Goal: Transaction & Acquisition: Download file/media

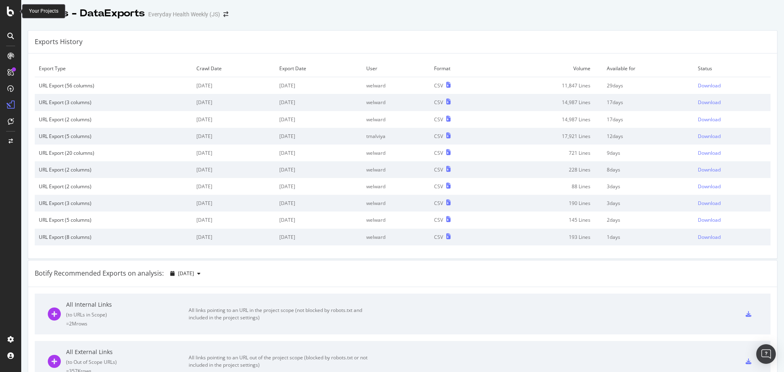
click at [13, 13] on icon at bounding box center [10, 12] width 7 height 10
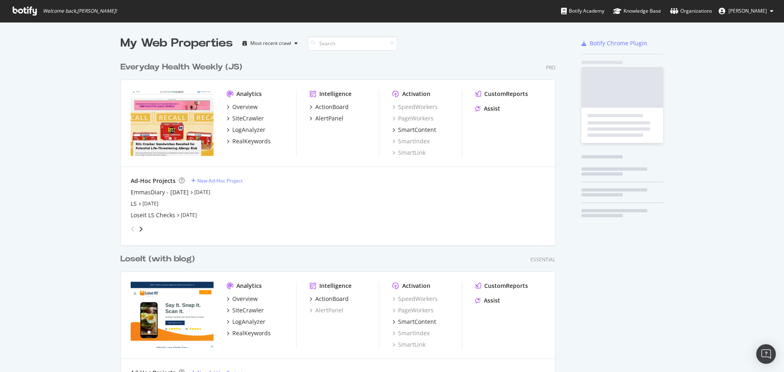
scroll to position [366, 771]
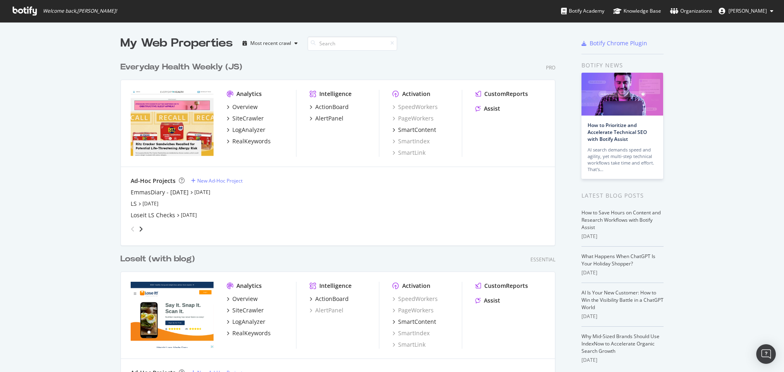
click at [192, 66] on div "Everyday Health Weekly (JS)" at bounding box center [181, 67] width 122 height 12
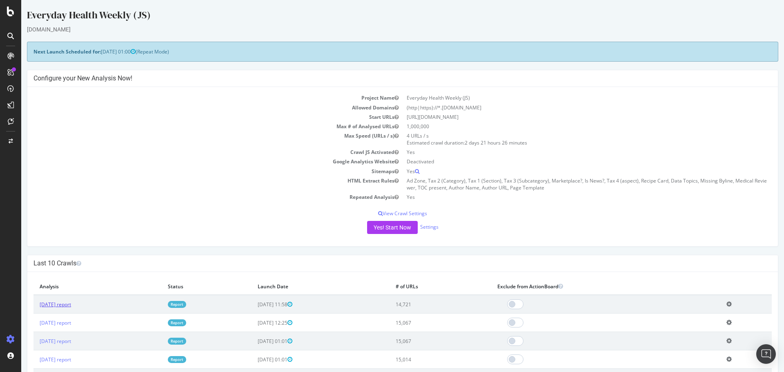
click at [64, 306] on link "[DATE] report" at bounding box center [55, 304] width 31 height 7
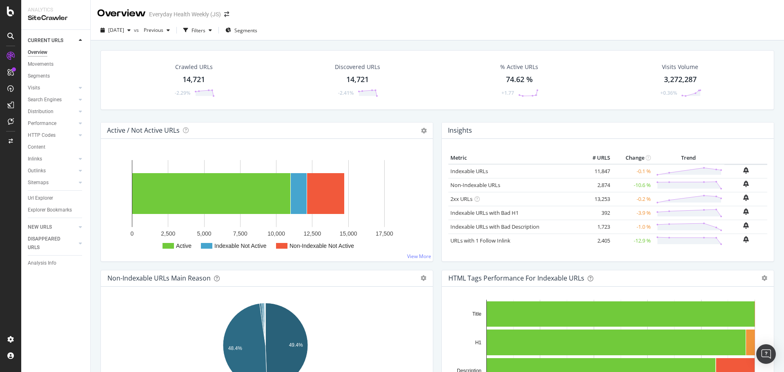
click at [364, 78] on div "14,721" at bounding box center [357, 79] width 22 height 11
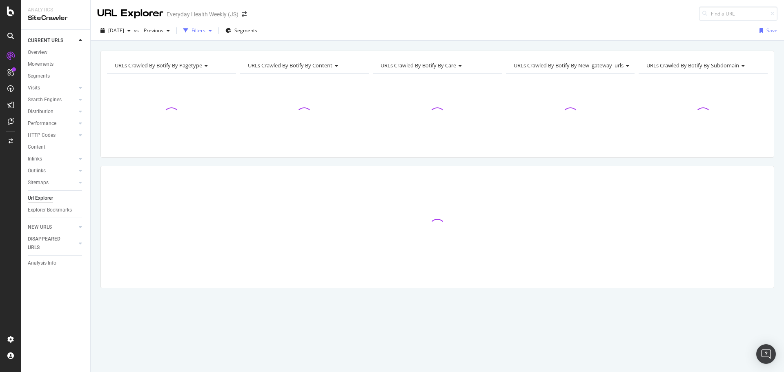
click at [205, 29] on div "Filters" at bounding box center [198, 30] width 14 height 7
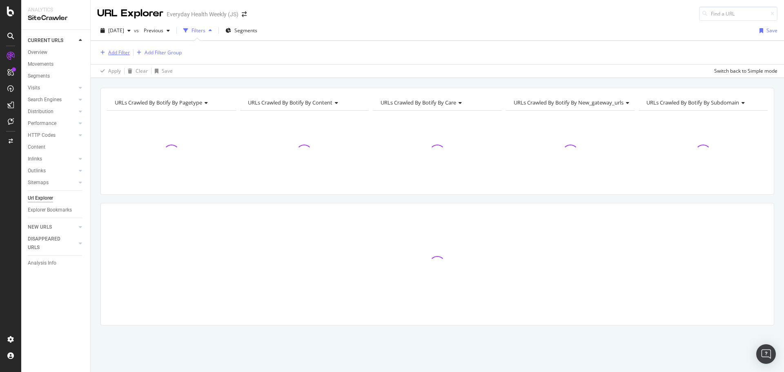
click at [125, 51] on div "Add Filter" at bounding box center [119, 52] width 22 height 7
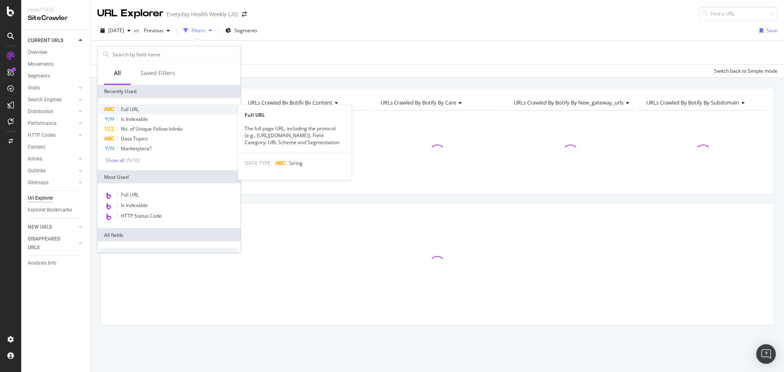
click at [140, 109] on div "Full URL" at bounding box center [169, 109] width 140 height 10
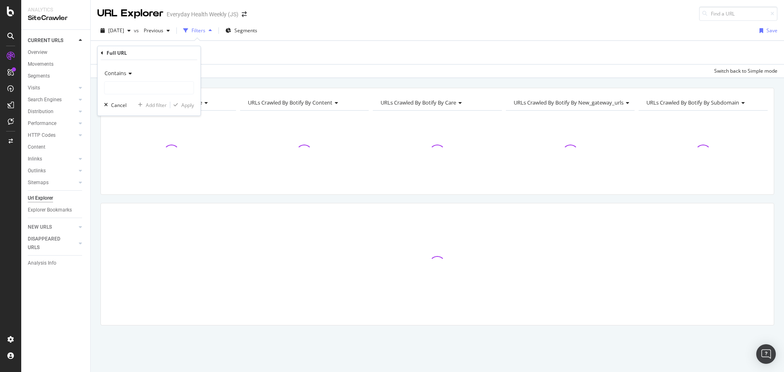
click at [126, 71] on icon at bounding box center [129, 73] width 6 height 5
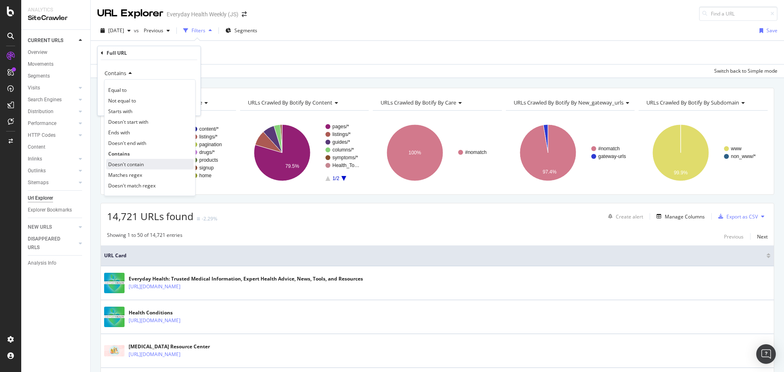
click at [135, 162] on span "Doesn't contain" at bounding box center [126, 164] width 36 height 7
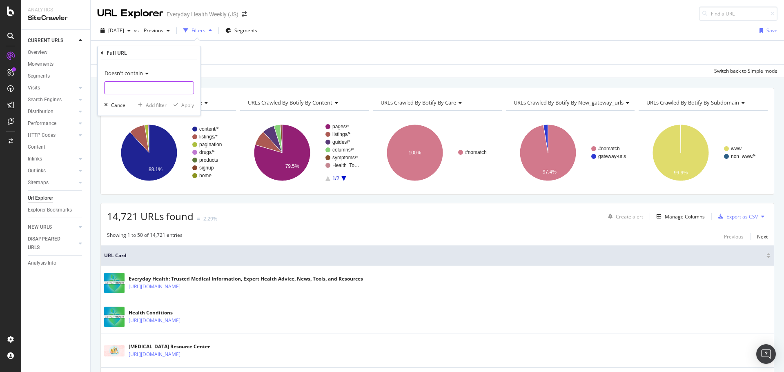
click at [129, 86] on input "text" at bounding box center [148, 87] width 89 height 13
type input "?"
click at [188, 104] on div "Apply" at bounding box center [187, 105] width 13 height 7
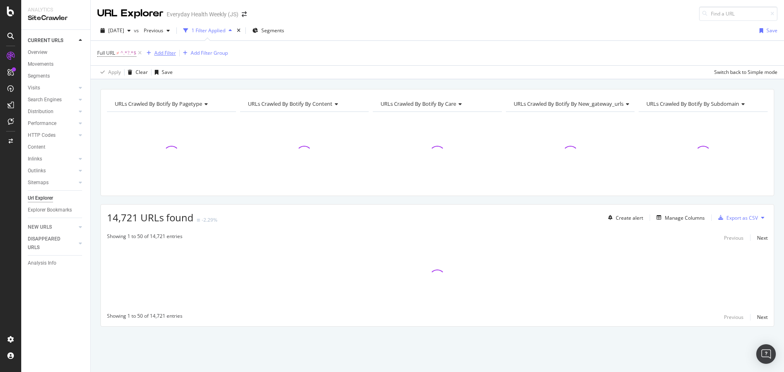
click at [162, 51] on div "Add Filter" at bounding box center [165, 52] width 22 height 7
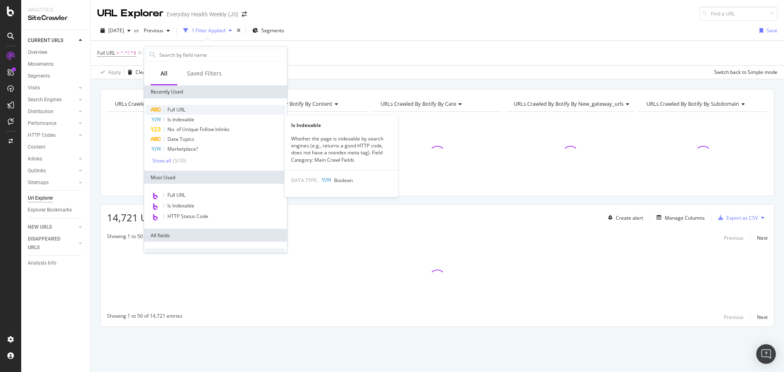
click at [183, 112] on span "Full URL" at bounding box center [176, 109] width 18 height 7
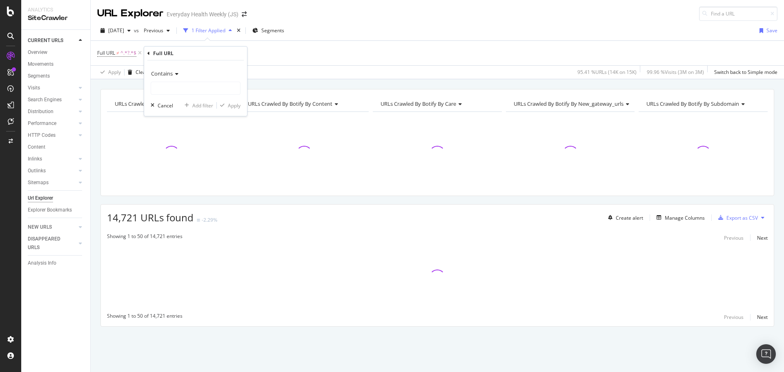
click at [174, 71] on icon at bounding box center [176, 73] width 6 height 5
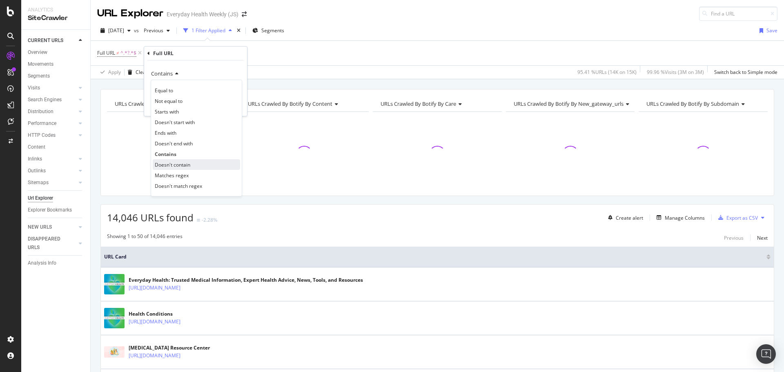
click at [177, 160] on div "Doesn't contain" at bounding box center [196, 164] width 87 height 11
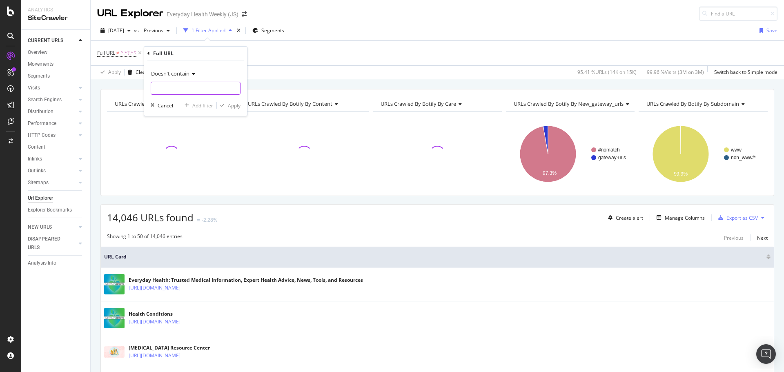
click at [179, 86] on input "text" at bounding box center [195, 88] width 89 height 13
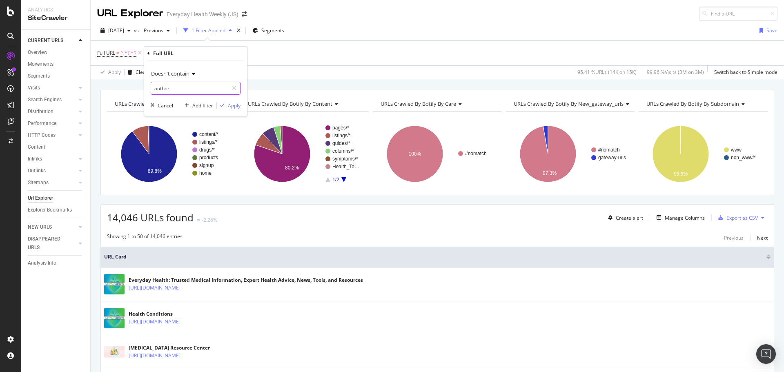
type input "author"
click at [232, 107] on div "Apply" at bounding box center [234, 105] width 13 height 7
click at [242, 51] on div "Add Filter" at bounding box center [237, 52] width 22 height 7
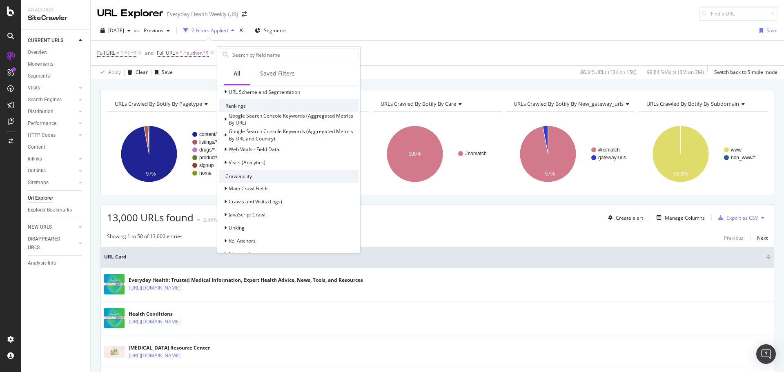
scroll to position [293, 0]
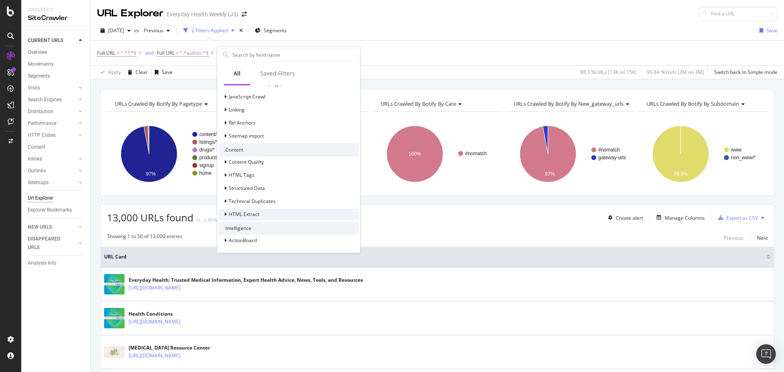
click at [257, 213] on span "HTML Extract" at bounding box center [244, 214] width 31 height 7
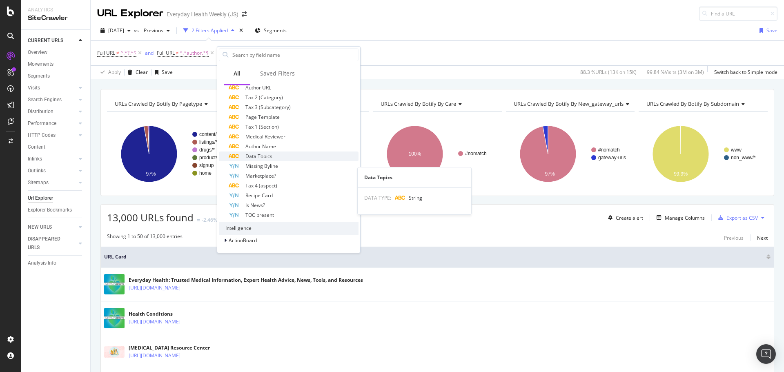
scroll to position [399, 0]
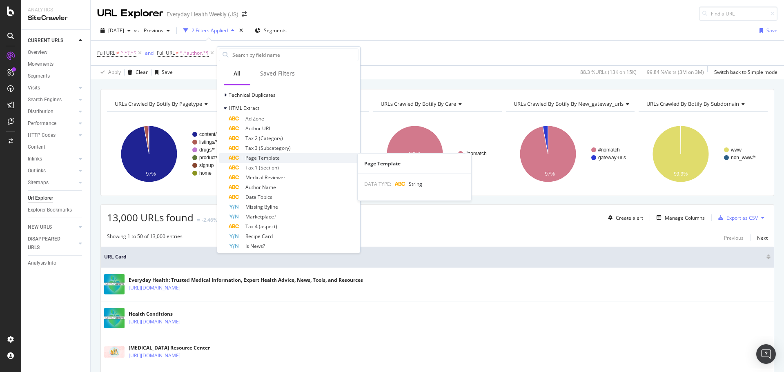
click at [266, 156] on span "Page Template" at bounding box center [262, 157] width 34 height 7
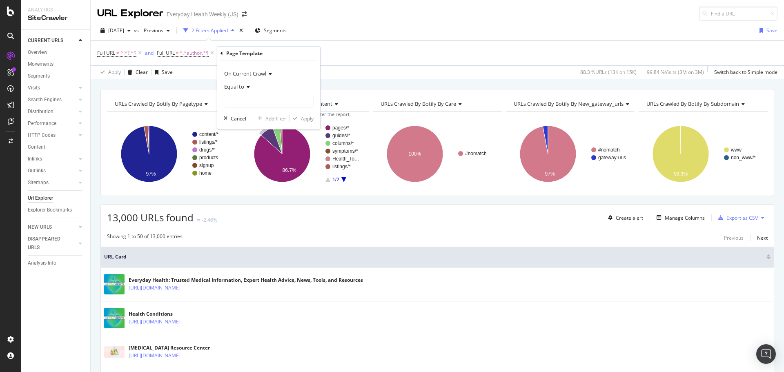
click at [240, 86] on span "Equal to" at bounding box center [234, 86] width 20 height 7
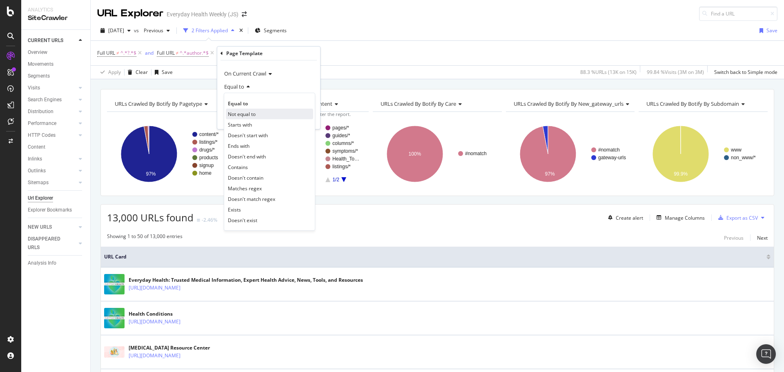
click at [246, 116] on span "Not equal to" at bounding box center [242, 114] width 28 height 7
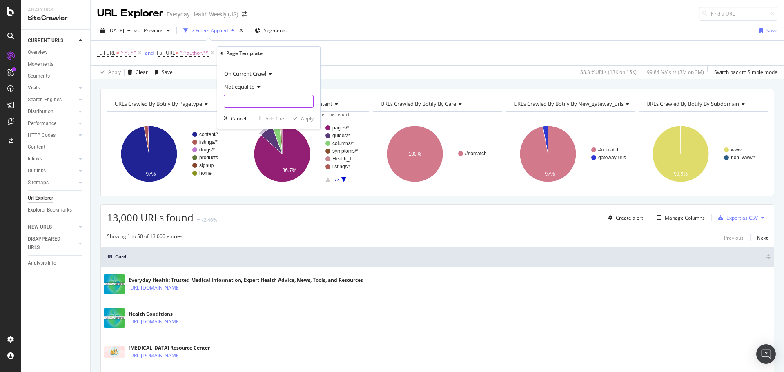
click at [246, 102] on input "text" at bounding box center [268, 101] width 89 height 13
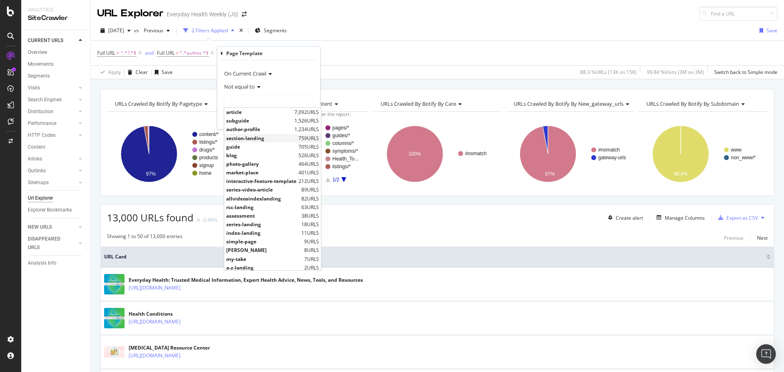
click at [244, 138] on span "section-landing" at bounding box center [261, 138] width 70 height 7
type input "section-landing"
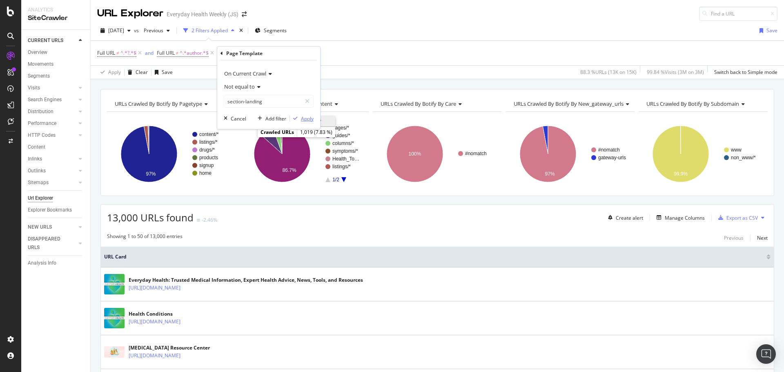
click at [301, 120] on div "Apply" at bounding box center [307, 118] width 13 height 7
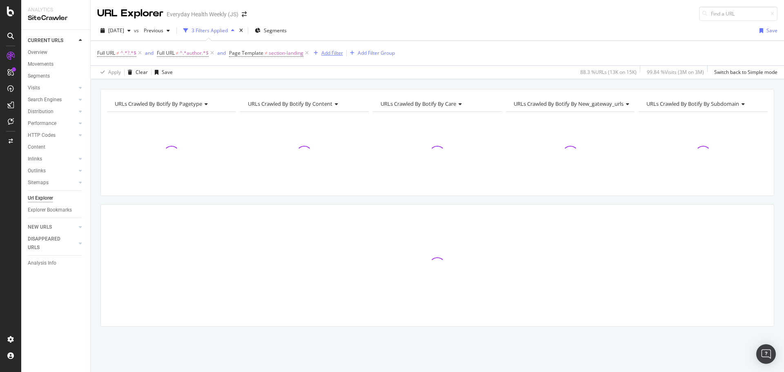
click at [335, 52] on div "Add Filter" at bounding box center [332, 52] width 22 height 7
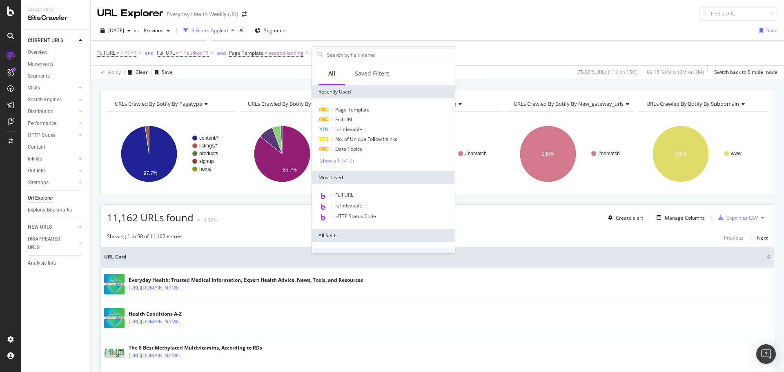
drag, startPoint x: 506, startPoint y: 53, endPoint x: 464, endPoint y: 84, distance: 51.4
click at [506, 53] on div "Full URL ≠ ^.*?.*$ and Full URL ≠ ^.*author.*$ and Page Template ≠ section-land…" at bounding box center [437, 53] width 680 height 24
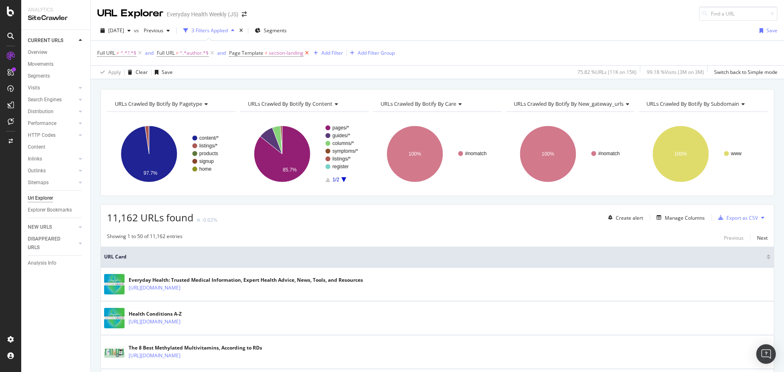
click at [309, 53] on icon at bounding box center [306, 53] width 7 height 8
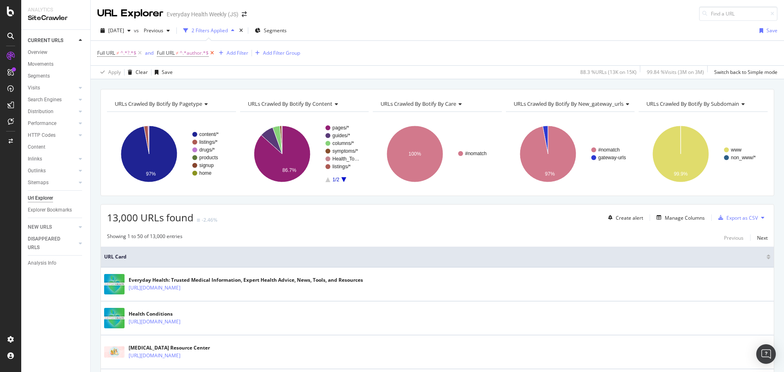
click at [213, 52] on icon at bounding box center [212, 53] width 7 height 8
click at [675, 218] on div "Manage Columns" at bounding box center [684, 217] width 40 height 7
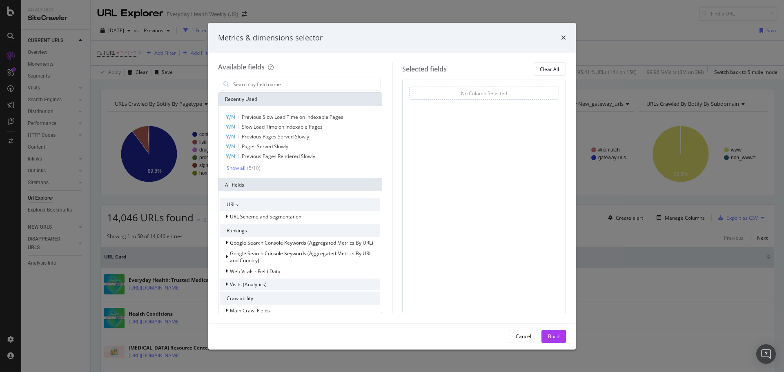
click at [257, 281] on span "Visits (Analytics)" at bounding box center [248, 284] width 37 height 7
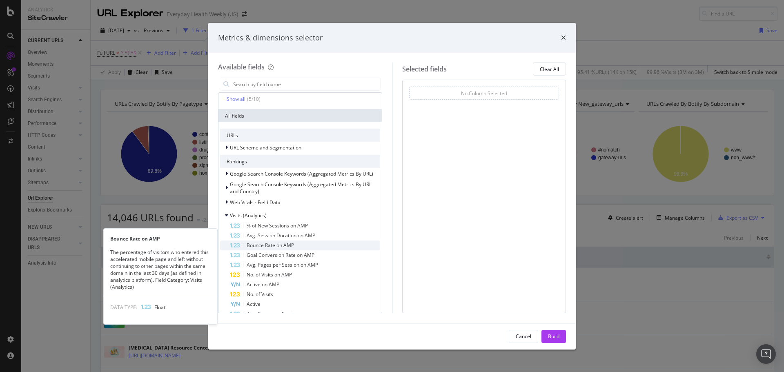
scroll to position [82, 0]
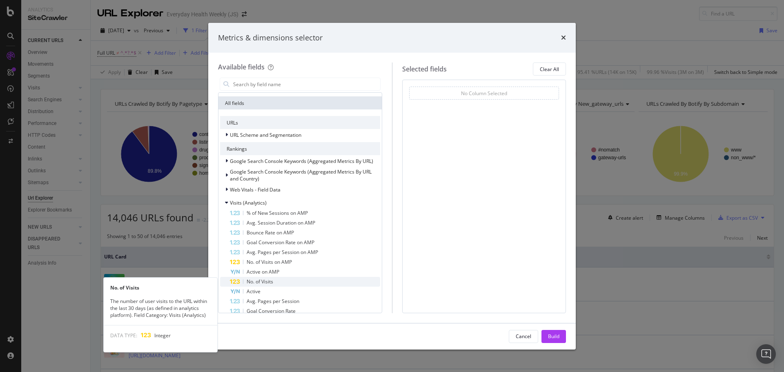
click at [271, 280] on span "No. of Visits" at bounding box center [259, 281] width 27 height 7
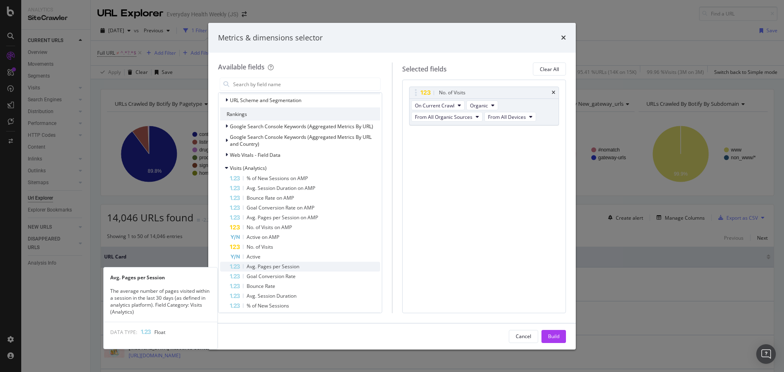
scroll to position [122, 0]
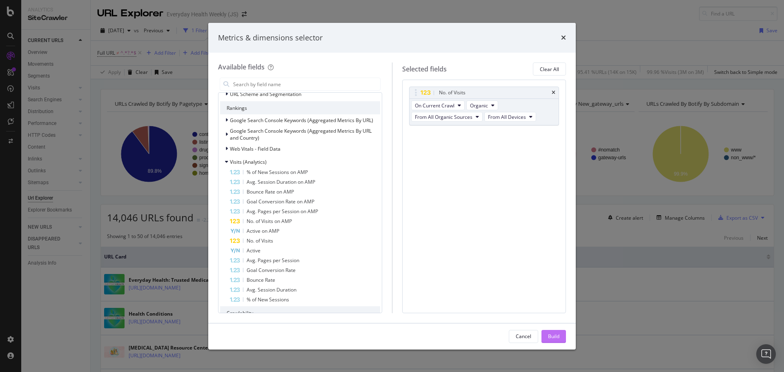
click at [553, 335] on div "Build" at bounding box center [553, 336] width 11 height 7
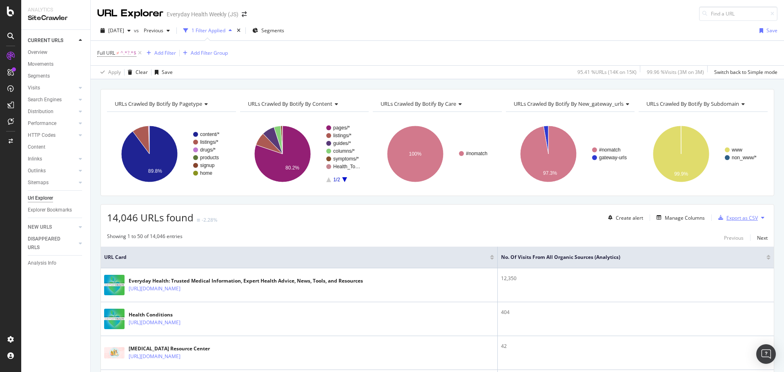
click at [726, 219] on div "Export as CSV" at bounding box center [741, 217] width 31 height 7
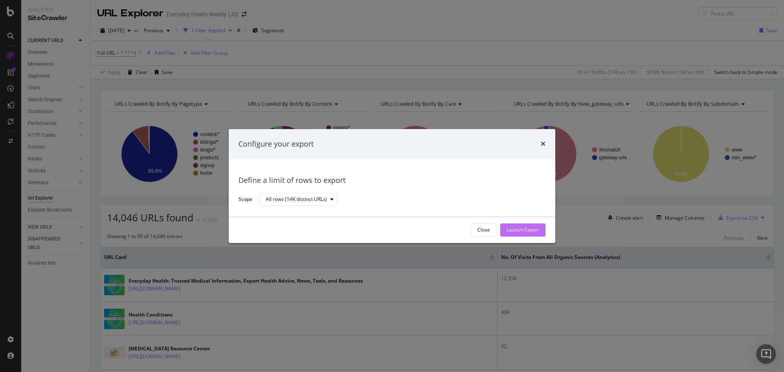
click at [513, 229] on div "Launch Export" at bounding box center [522, 229] width 32 height 7
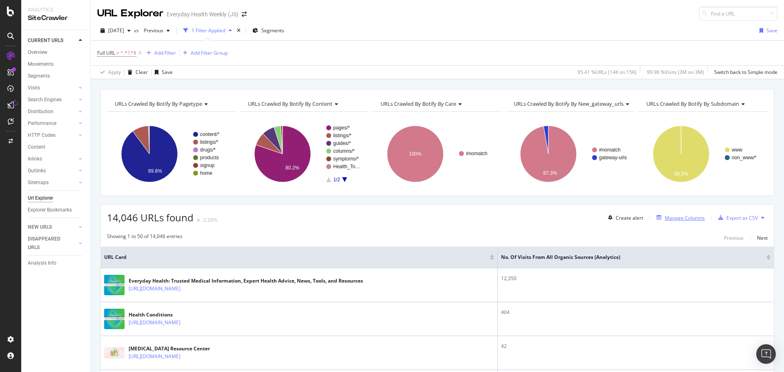
click at [687, 214] on div "Manage Columns" at bounding box center [684, 217] width 40 height 7
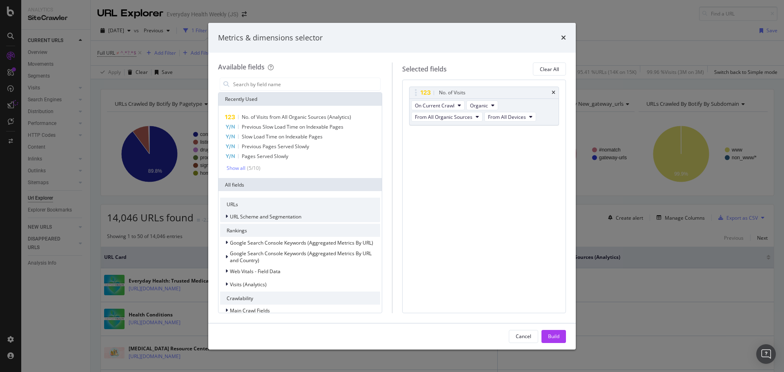
click at [262, 215] on span "URL Scheme and Segmentation" at bounding box center [265, 216] width 71 height 7
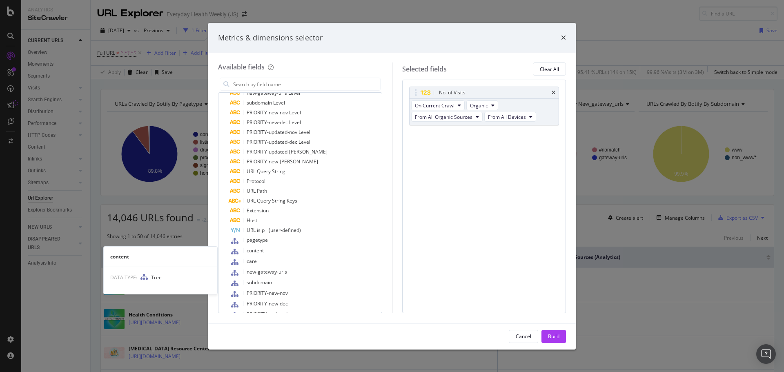
scroll to position [326, 0]
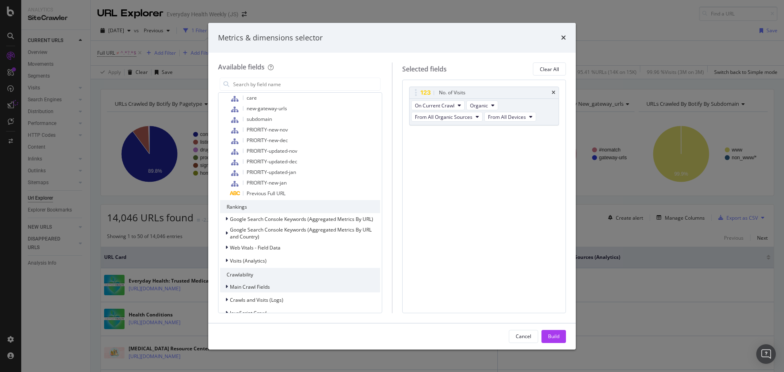
click at [273, 284] on div "Main Crawl Fields" at bounding box center [300, 286] width 160 height 11
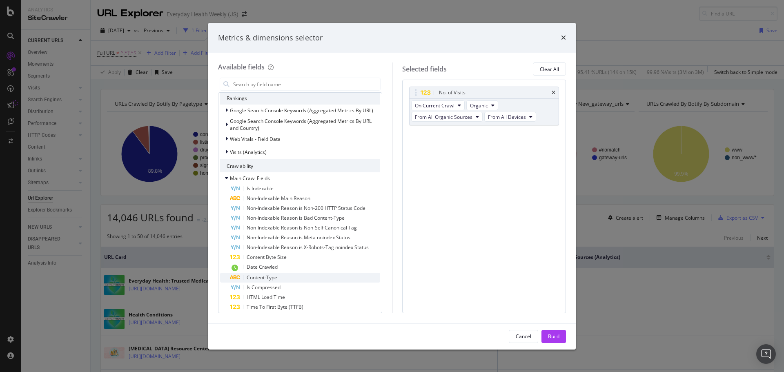
scroll to position [490, 0]
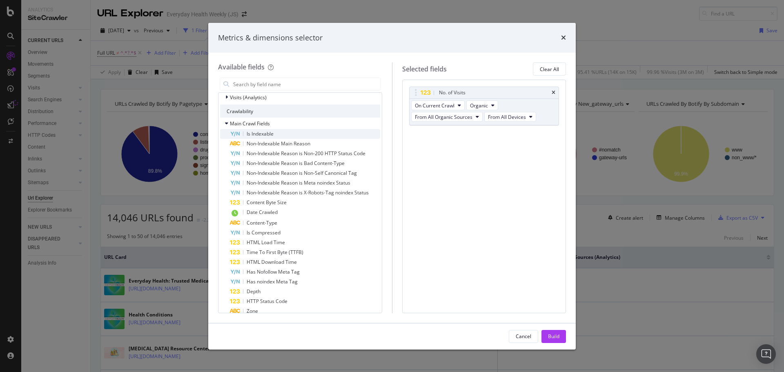
click at [266, 132] on span "Is Indexable" at bounding box center [259, 133] width 27 height 7
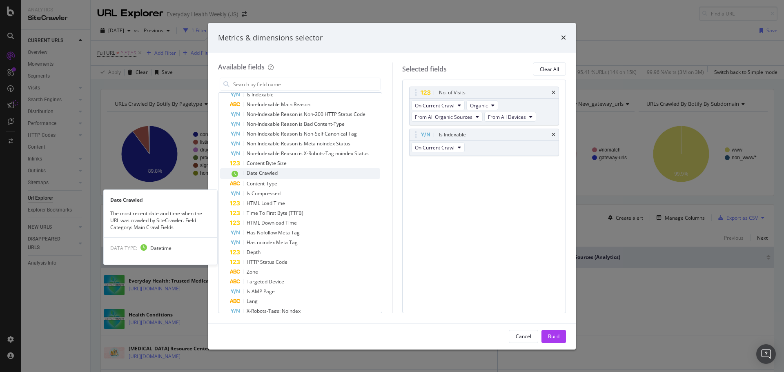
scroll to position [571, 0]
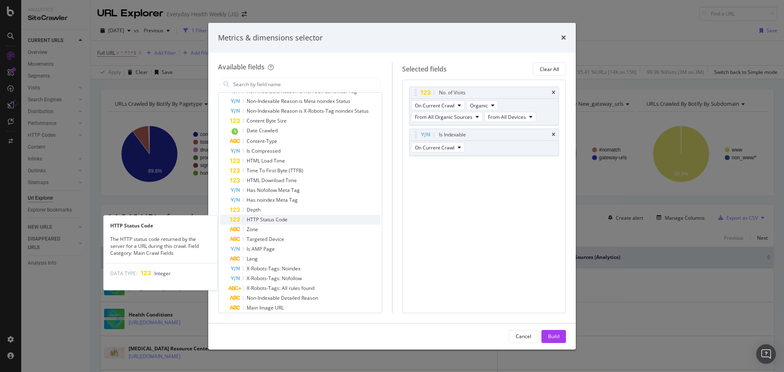
click at [275, 217] on span "HTTP Status Code" at bounding box center [266, 219] width 41 height 7
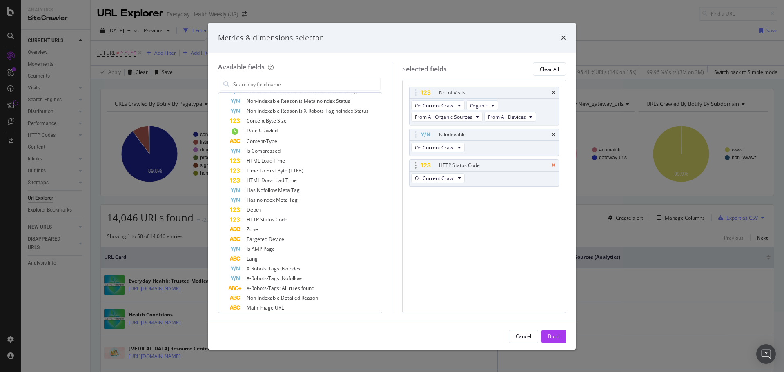
click at [552, 163] on icon "times" at bounding box center [553, 165] width 4 height 5
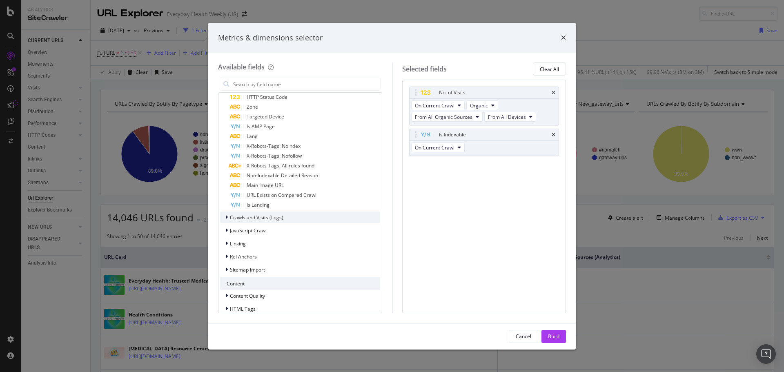
scroll to position [767, 0]
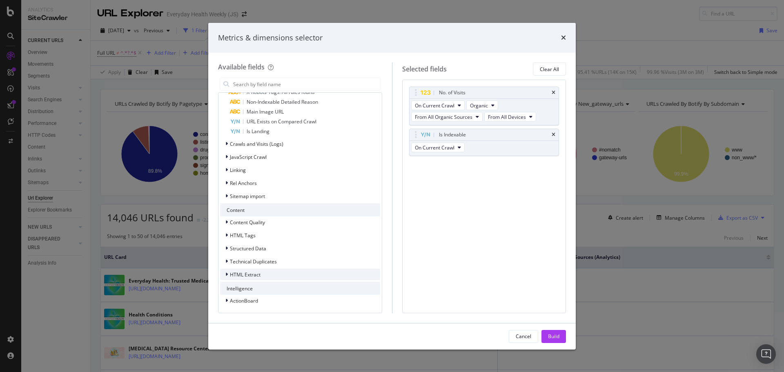
click at [262, 271] on div "HTML Extract" at bounding box center [300, 274] width 160 height 11
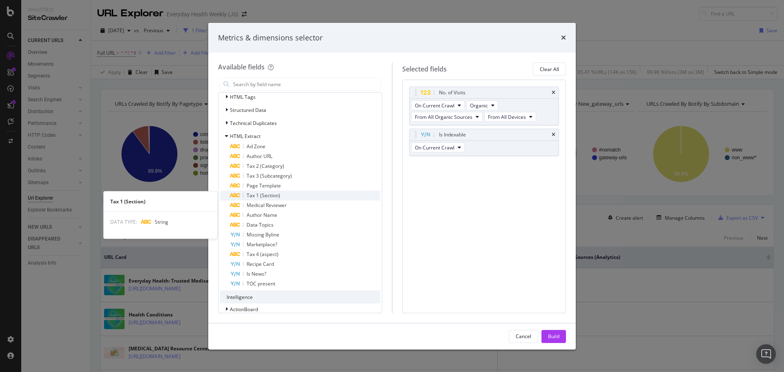
scroll to position [914, 0]
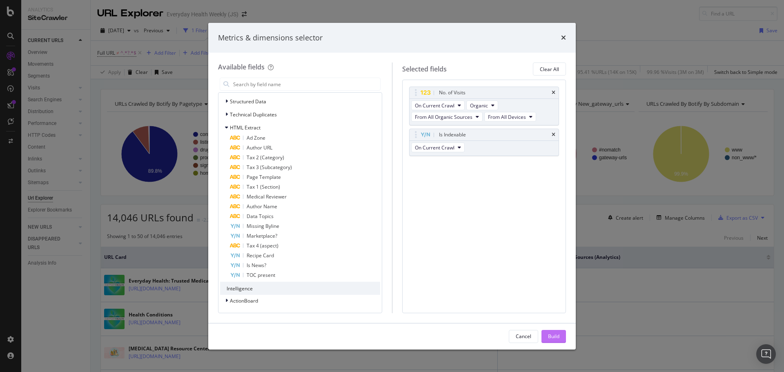
click at [546, 336] on button "Build" at bounding box center [553, 336] width 24 height 13
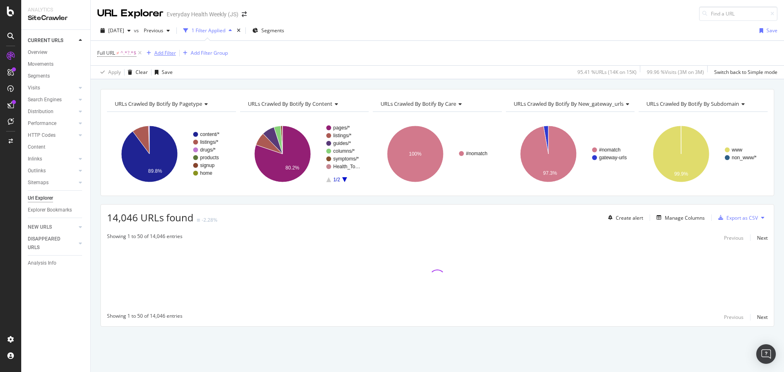
click at [161, 54] on div "Add Filter" at bounding box center [165, 52] width 22 height 7
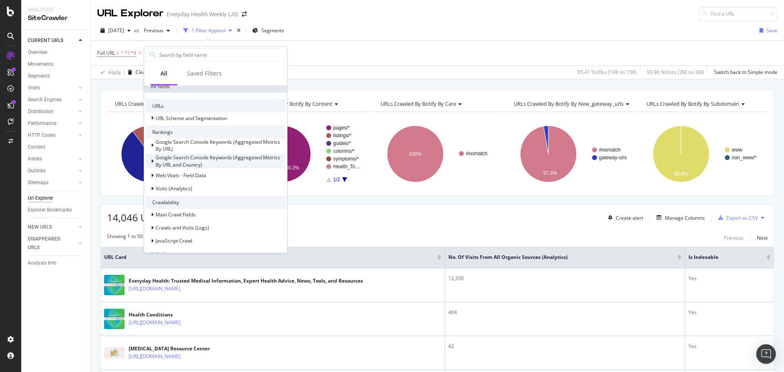
scroll to position [163, 0]
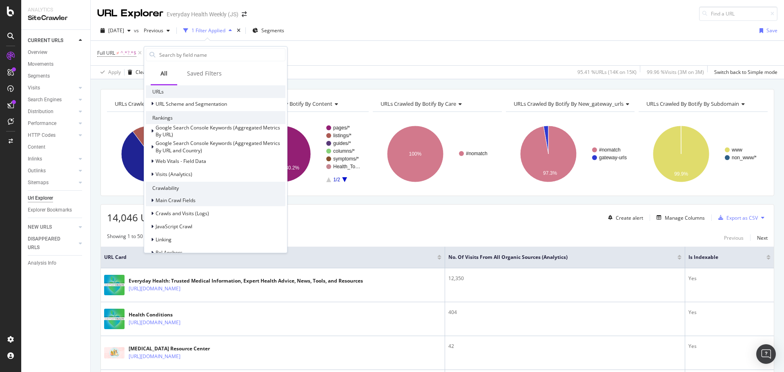
click at [187, 201] on span "Main Crawl Fields" at bounding box center [175, 200] width 40 height 7
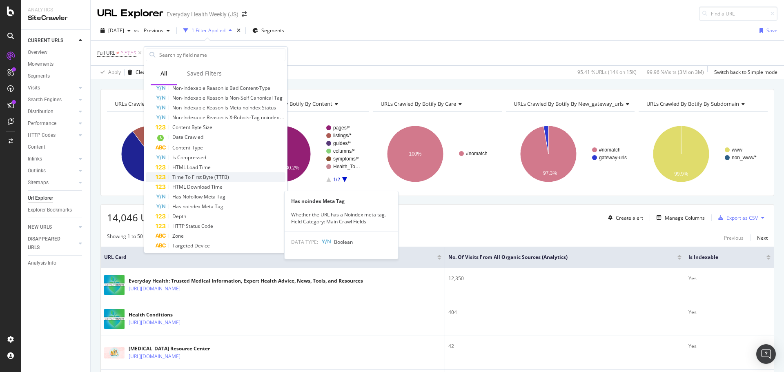
scroll to position [326, 0]
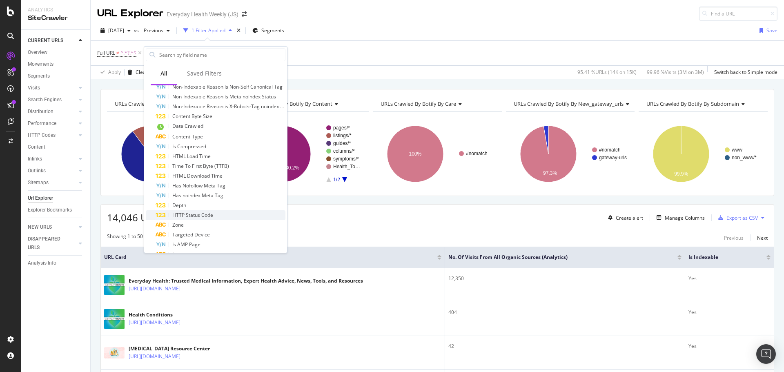
click at [200, 216] on span "HTTP Status Code" at bounding box center [192, 214] width 41 height 7
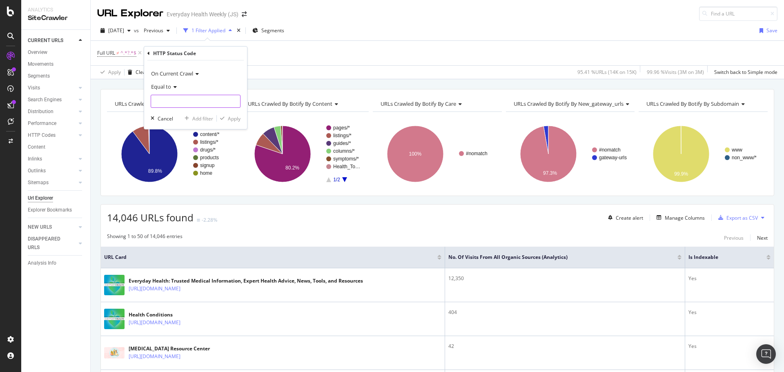
click at [176, 103] on input "number" at bounding box center [196, 101] width 90 height 13
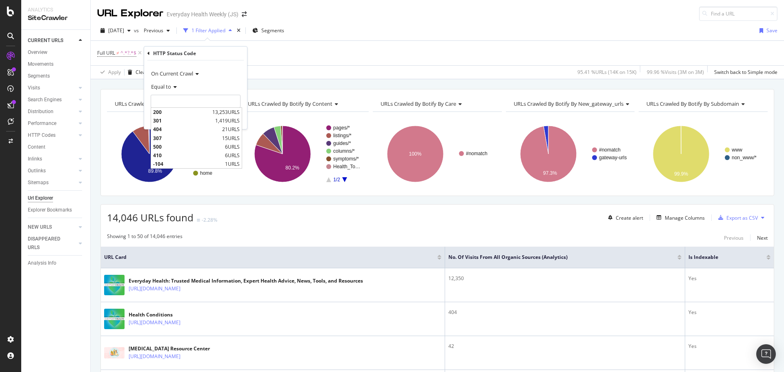
click at [182, 110] on span "200" at bounding box center [181, 112] width 57 height 7
type input "200"
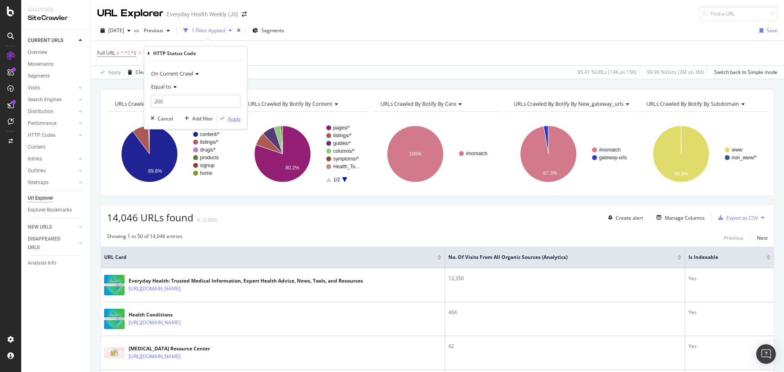
click at [233, 118] on div "Apply" at bounding box center [234, 118] width 13 height 7
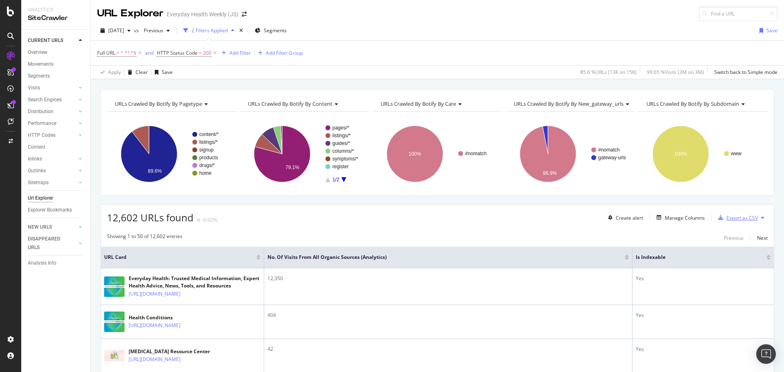
click at [737, 218] on div "Export as CSV" at bounding box center [741, 217] width 31 height 7
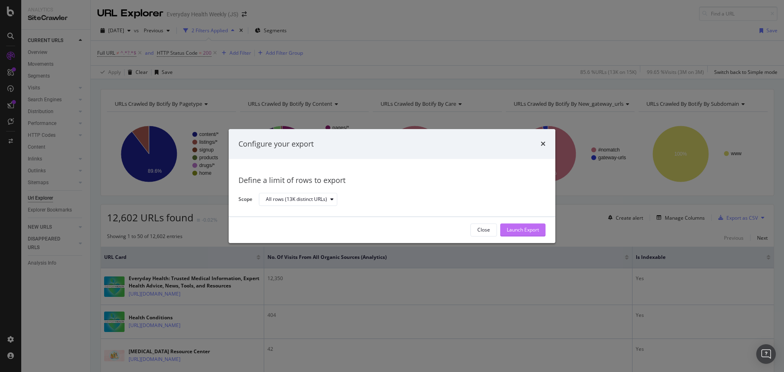
click at [518, 229] on div "Launch Export" at bounding box center [522, 229] width 32 height 7
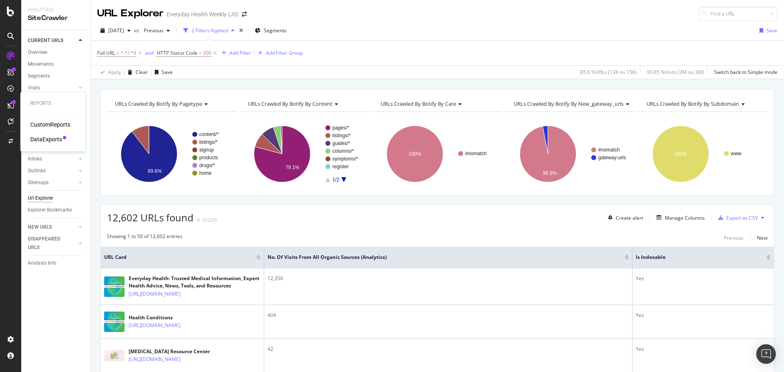
click at [48, 139] on div "DataExports" at bounding box center [46, 139] width 32 height 8
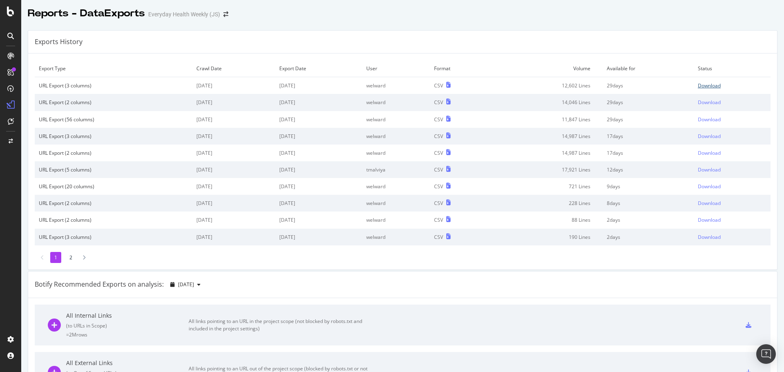
click at [706, 84] on div "Download" at bounding box center [708, 85] width 23 height 7
